Goal: Book appointment/travel/reservation

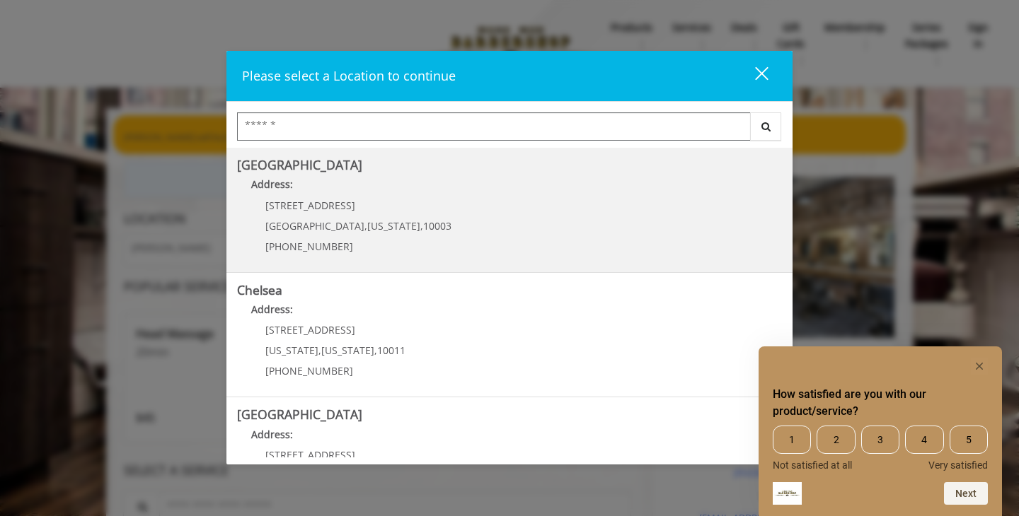
scroll to position [21, 0]
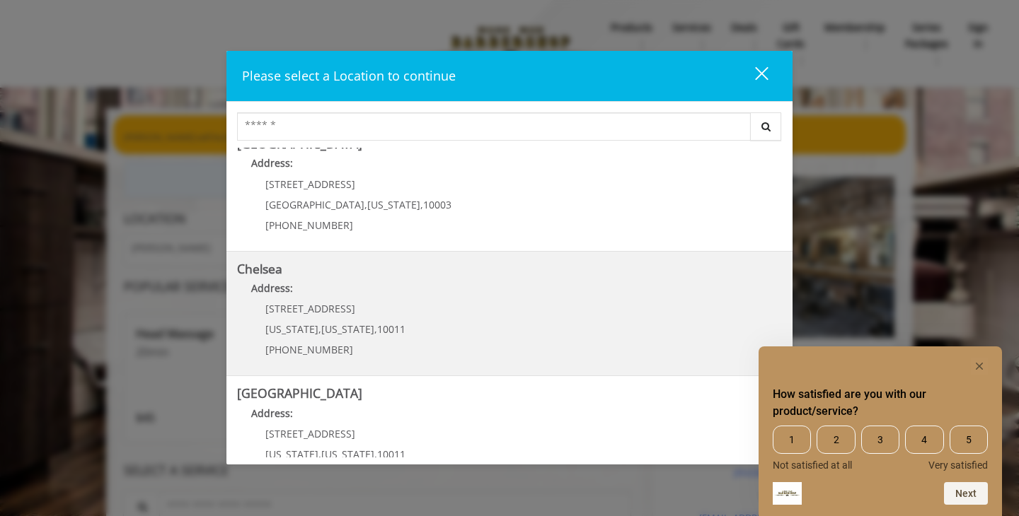
click at [577, 296] on p "Address:" at bounding box center [509, 292] width 545 height 23
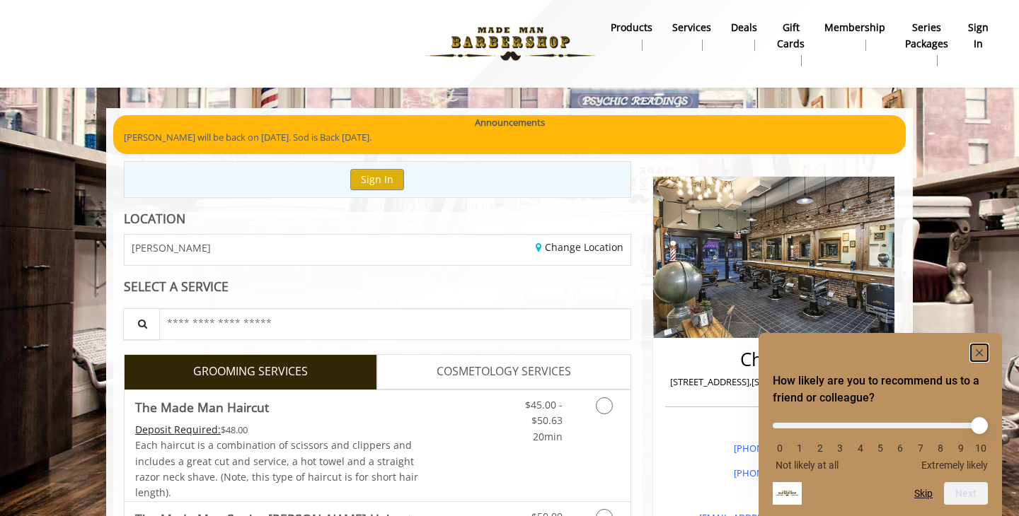
click at [983, 359] on rect "Hide survey" at bounding box center [979, 352] width 17 height 17
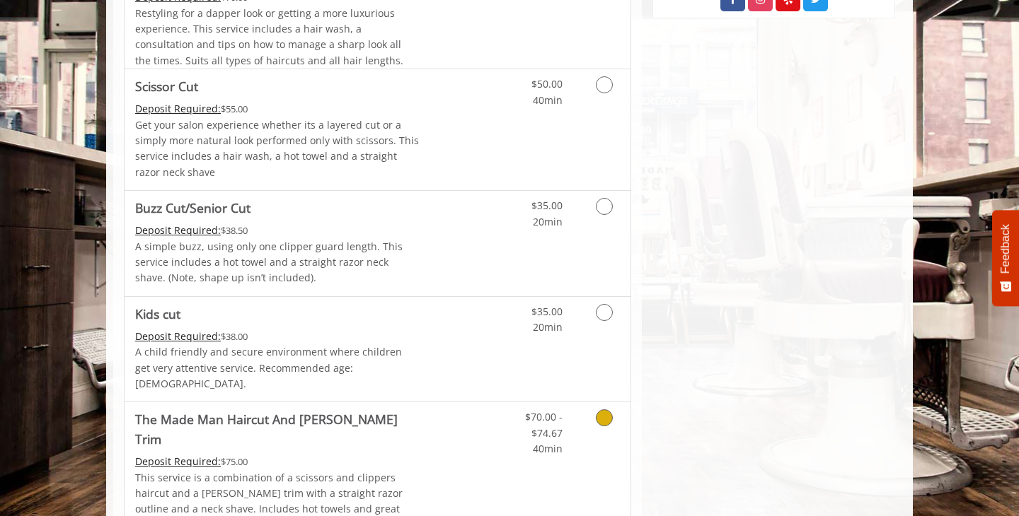
scroll to position [649, 0]
